Goal: Transaction & Acquisition: Purchase product/service

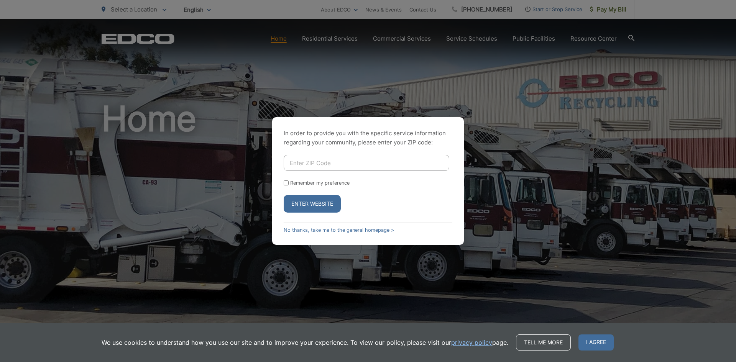
click at [323, 163] on input "Enter ZIP Code" at bounding box center [367, 163] width 166 height 16
click at [315, 162] on input "Enter ZIP Code" at bounding box center [367, 163] width 166 height 16
type input "90712"
click at [314, 199] on button "Enter Website" at bounding box center [312, 204] width 57 height 18
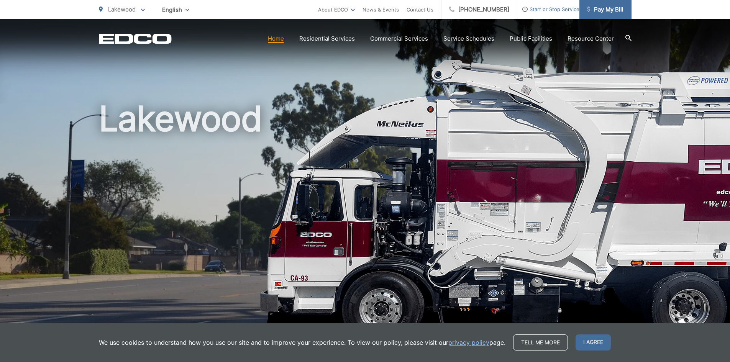
click at [614, 8] on span "Pay My Bill" at bounding box center [605, 9] width 36 height 9
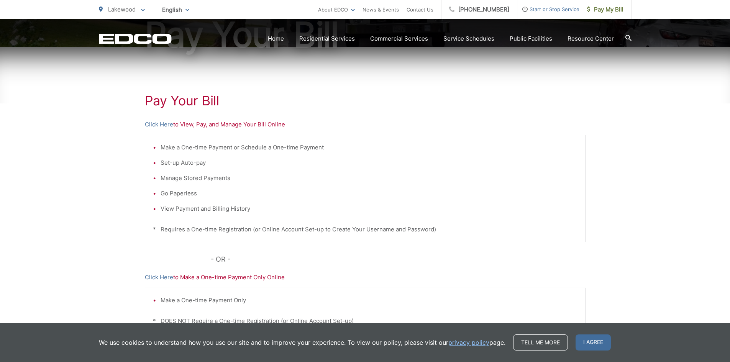
scroll to position [115, 0]
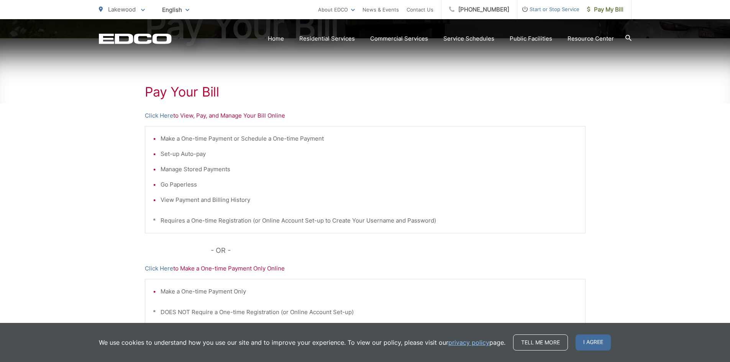
click at [260, 116] on p "Click Here to View, Pay, and Manage Your Bill Online" at bounding box center [365, 115] width 441 height 9
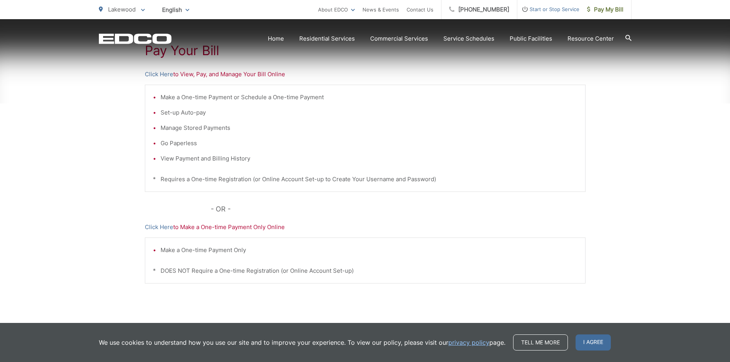
scroll to position [183, 0]
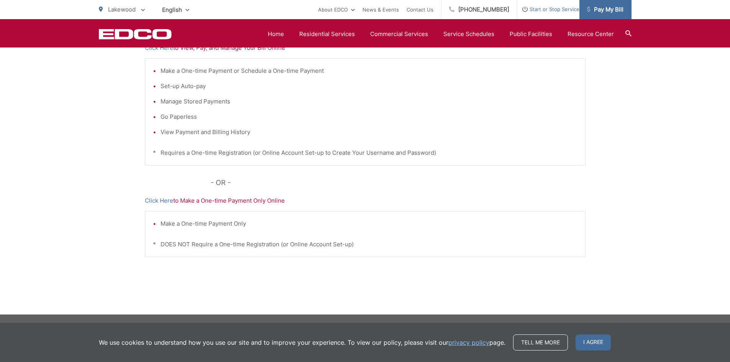
click at [599, 8] on span "Pay My Bill" at bounding box center [605, 9] width 36 height 9
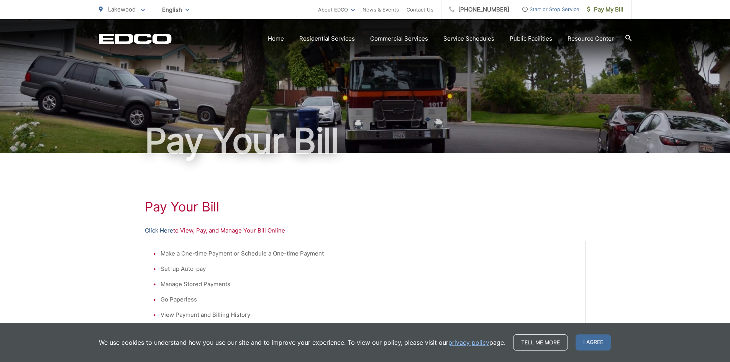
click at [163, 232] on link "Click Here" at bounding box center [159, 230] width 28 height 9
